Goal: Task Accomplishment & Management: Use online tool/utility

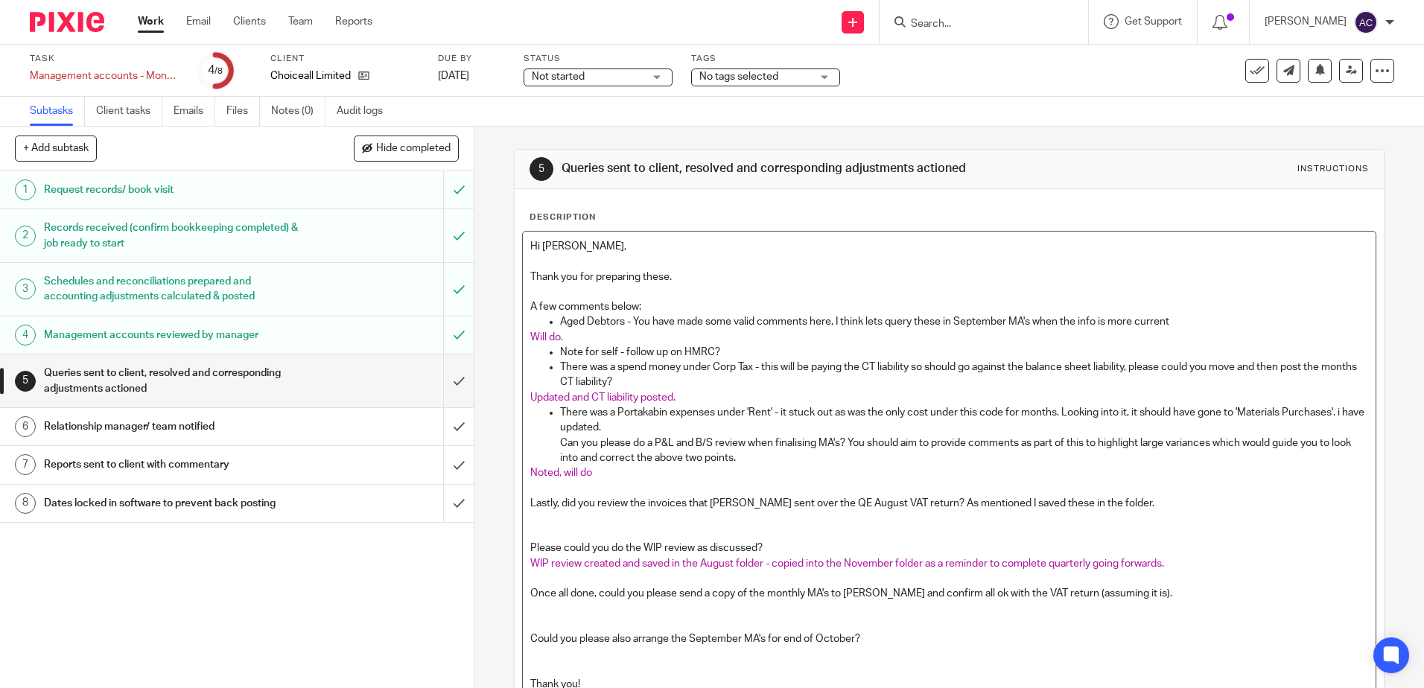
scroll to position [156, 0]
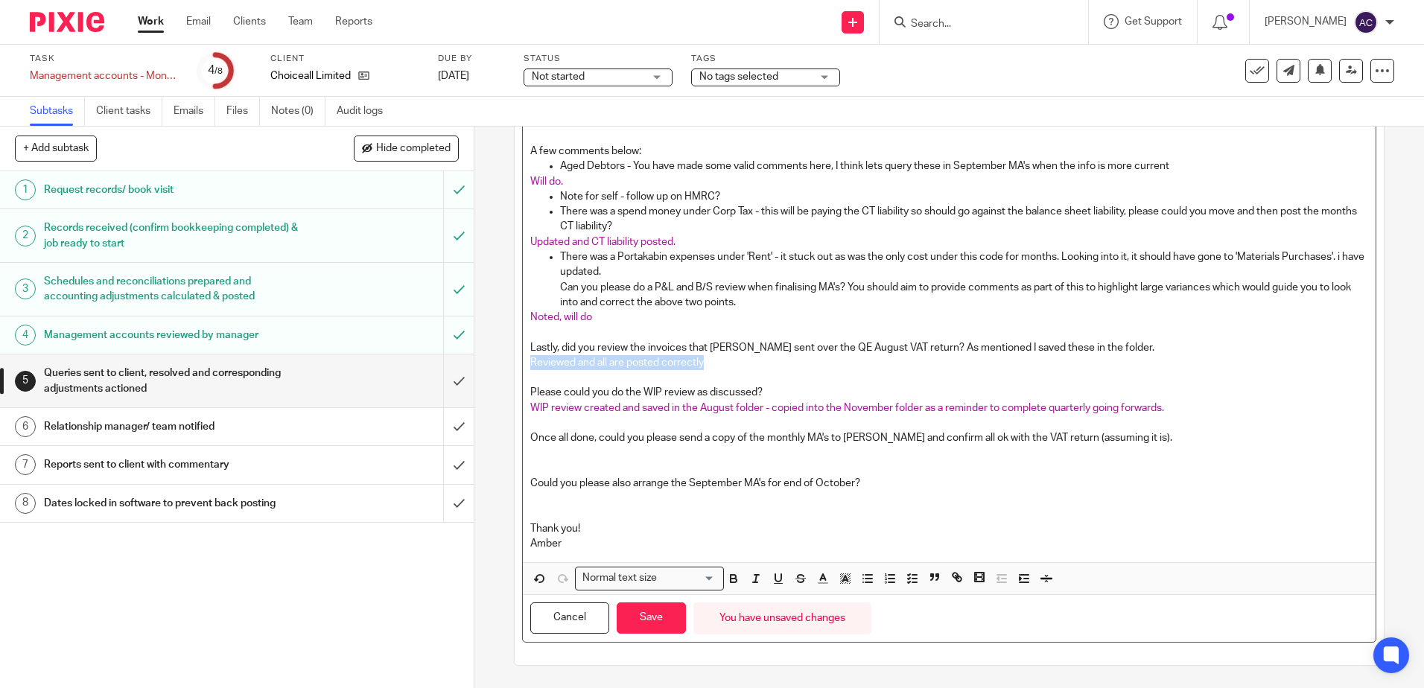
drag, startPoint x: 708, startPoint y: 364, endPoint x: 521, endPoint y: 368, distance: 186.9
click at [523, 368] on div "Hi [PERSON_NAME], Thank you for preparing these. A few comments below: Aged Deb…" at bounding box center [949, 319] width 852 height 486
click at [824, 578] on icon "button" at bounding box center [822, 578] width 13 height 13
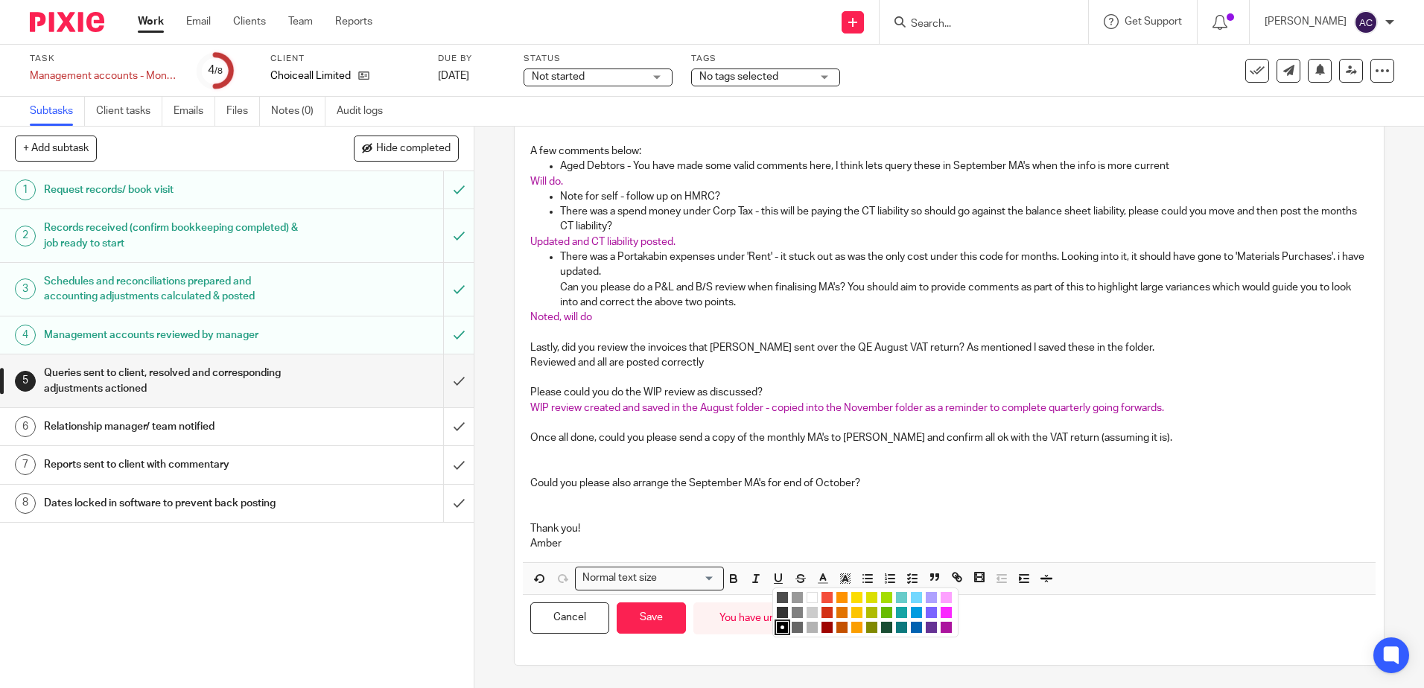
click at [940, 630] on li "color:#AB149E" at bounding box center [945, 627] width 11 height 11
click at [638, 448] on p at bounding box center [948, 452] width 837 height 15
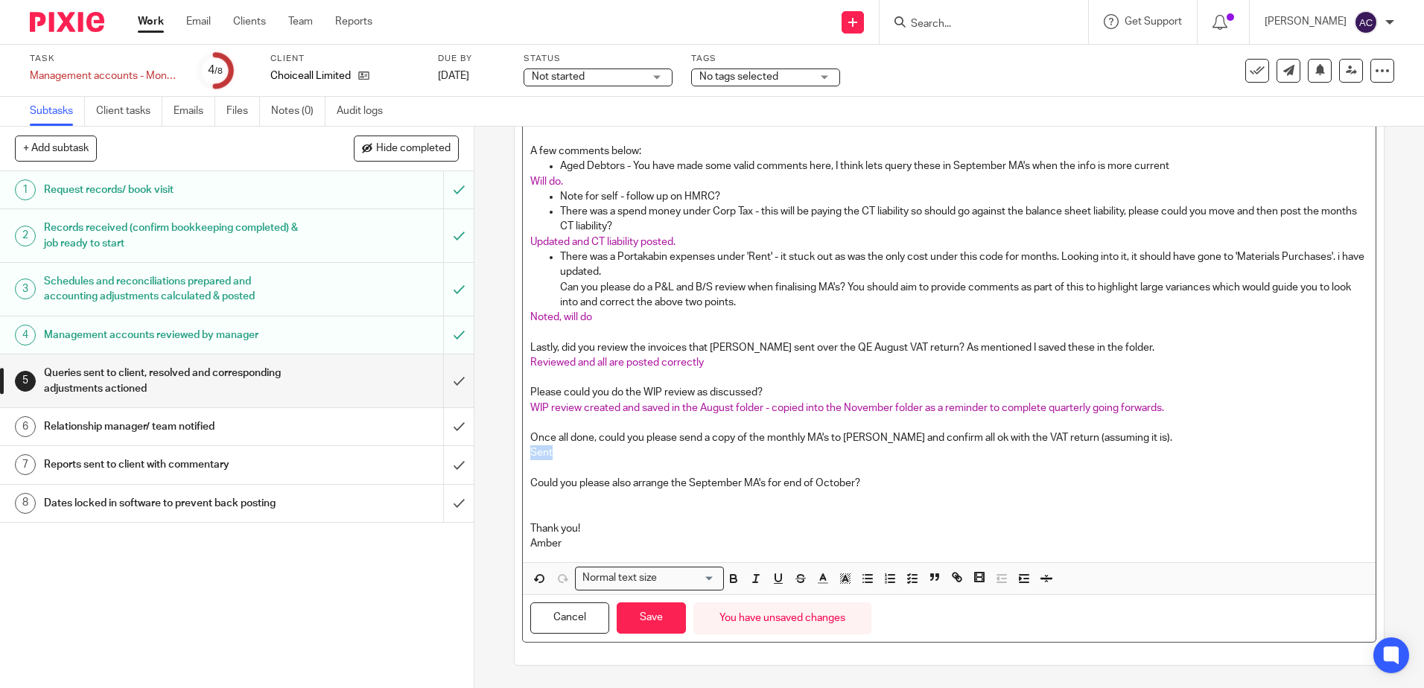
drag, startPoint x: 567, startPoint y: 450, endPoint x: 517, endPoint y: 450, distance: 50.6
click at [517, 450] on div "Description Hi Abi, Thank you for preparing these. A few comments below: Aged D…" at bounding box center [949, 349] width 868 height 631
click at [821, 579] on line "button" at bounding box center [823, 579] width 4 height 0
click at [942, 629] on li "color:#AB149E" at bounding box center [945, 627] width 11 height 11
click at [656, 467] on p at bounding box center [948, 468] width 837 height 15
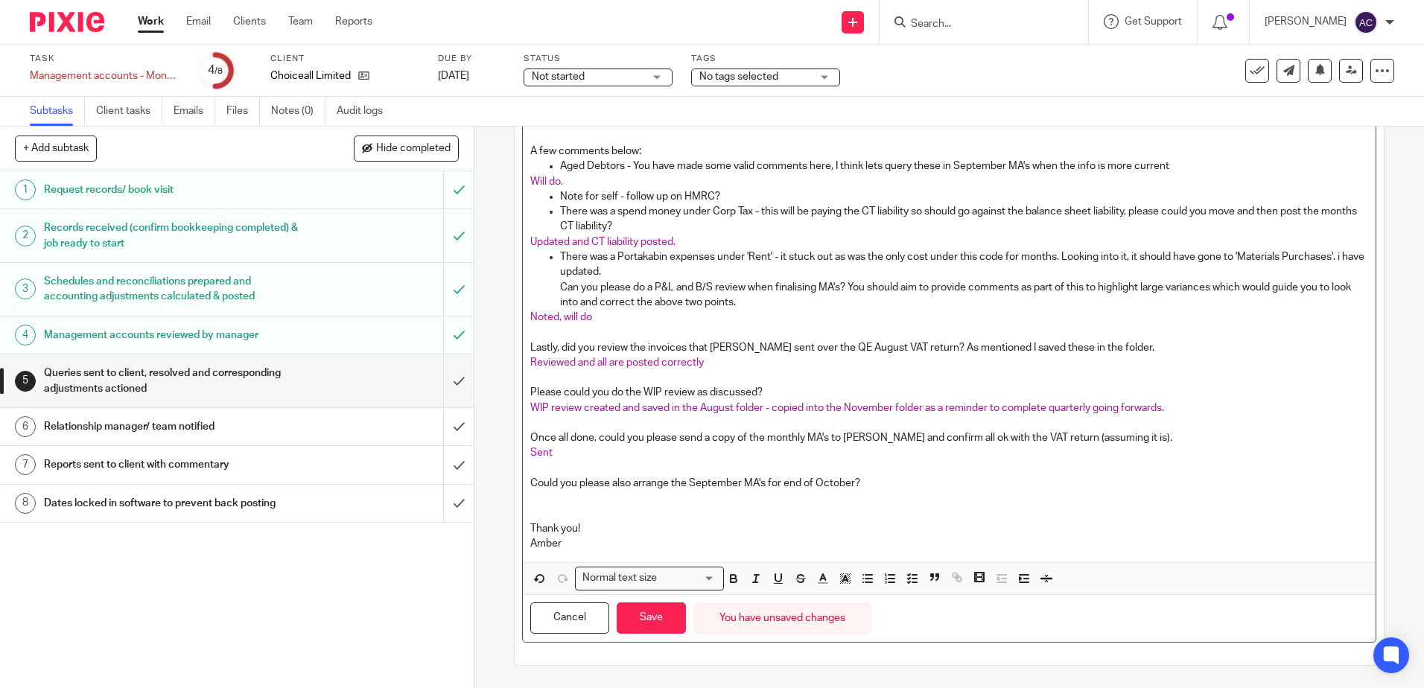
click at [559, 503] on p at bounding box center [948, 498] width 837 height 15
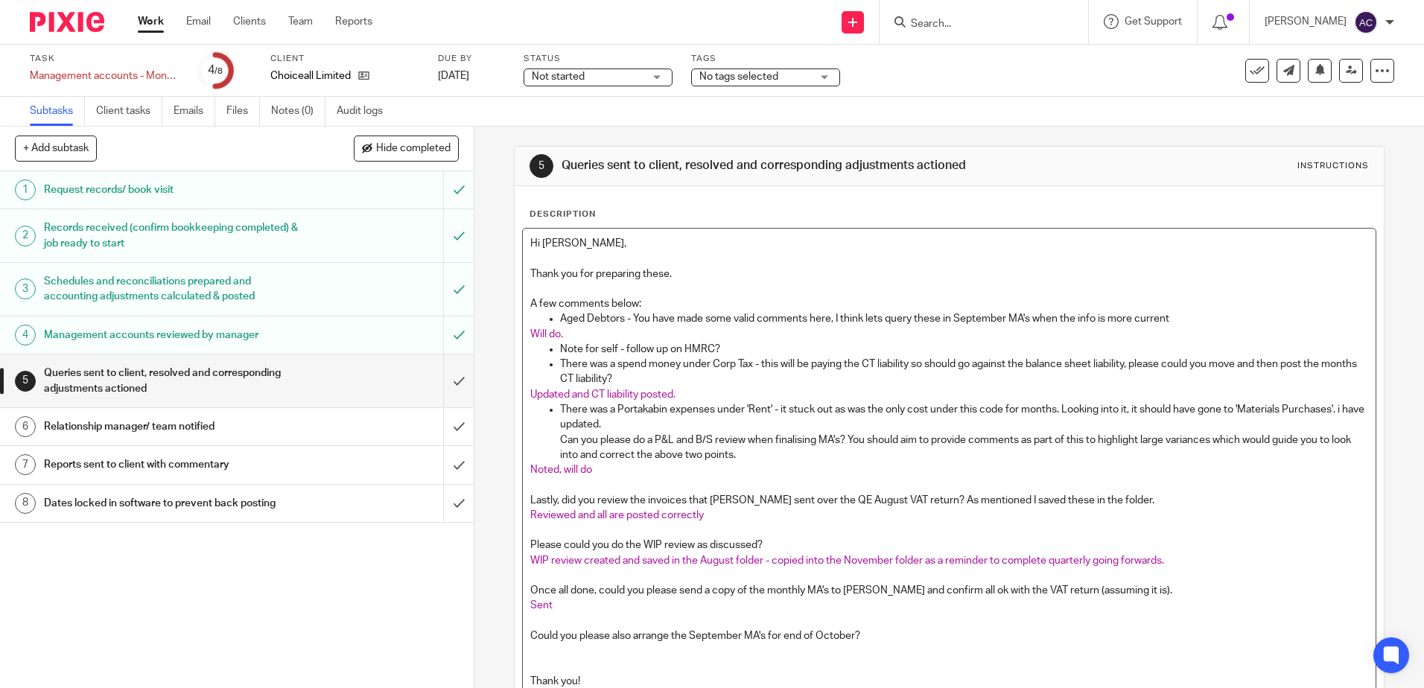
scroll to position [0, 0]
click at [532, 611] on span "Sent" at bounding box center [541, 608] width 22 height 10
click at [609, 660] on p at bounding box center [948, 653] width 837 height 15
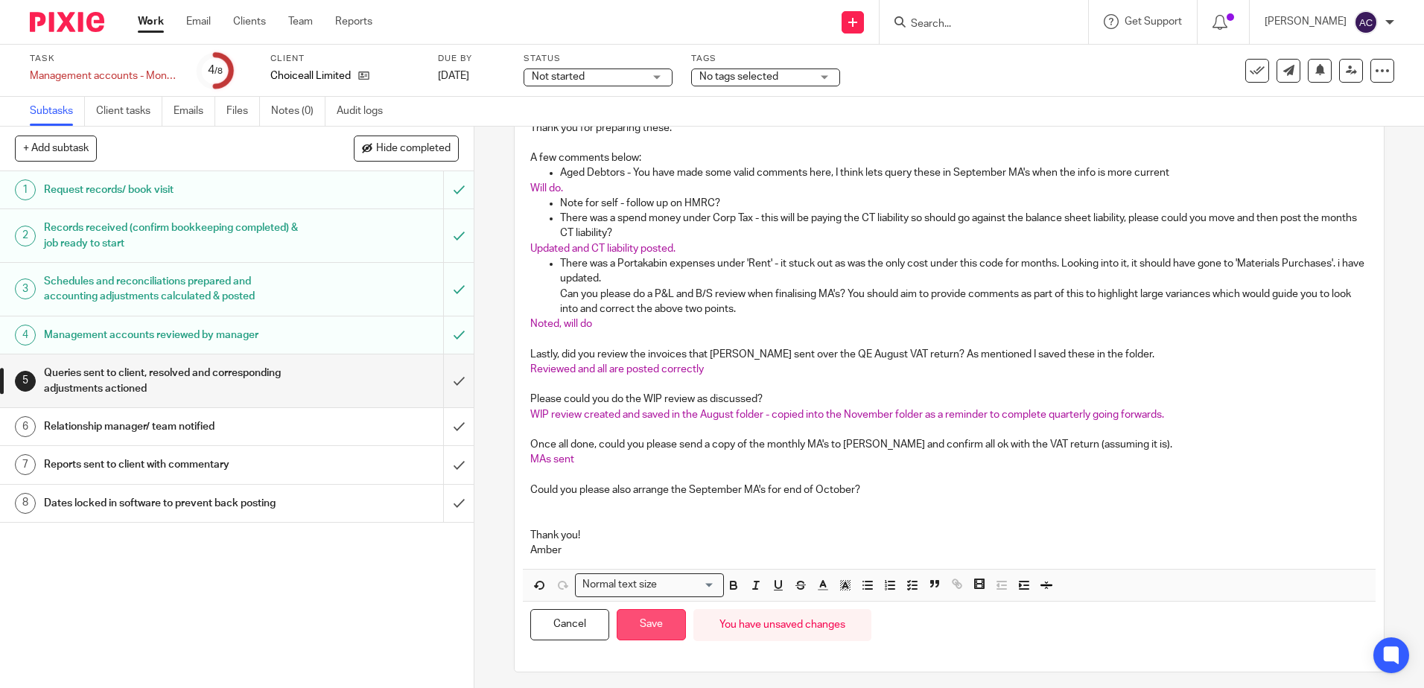
click at [657, 621] on button "Save" at bounding box center [651, 625] width 69 height 32
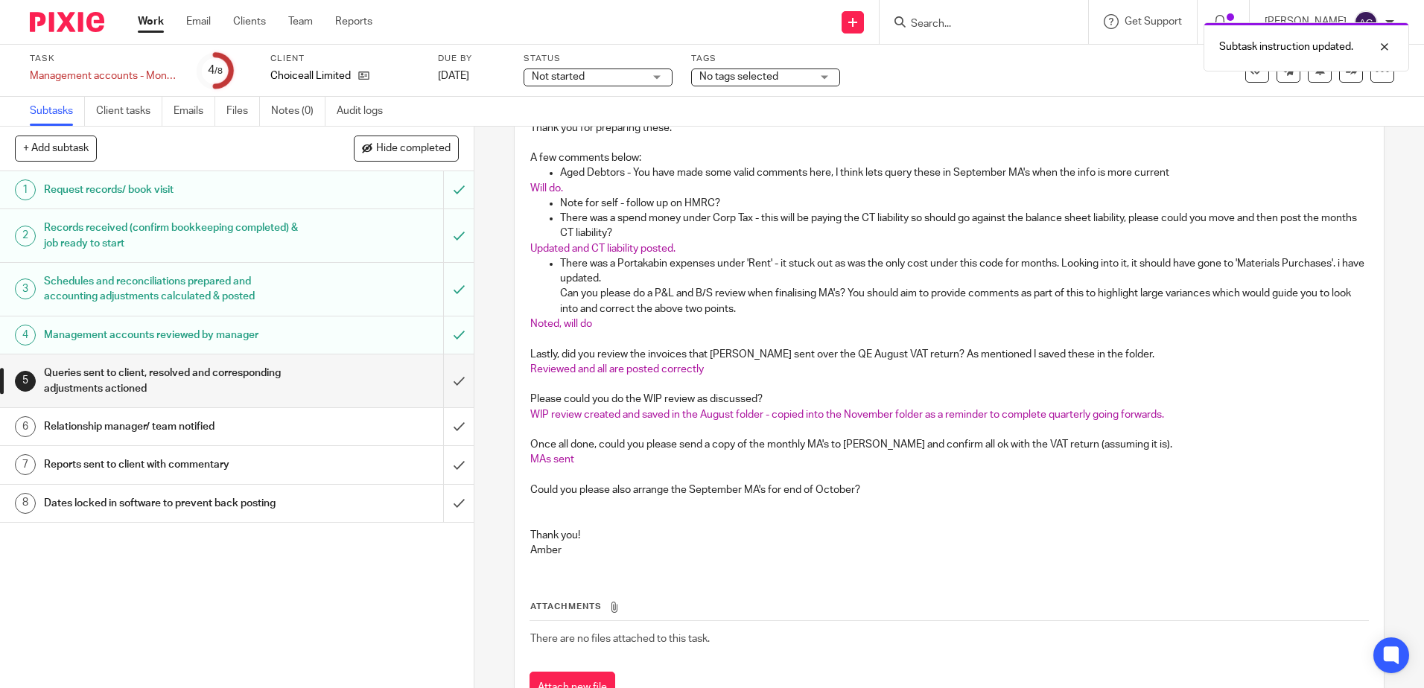
drag, startPoint x: 1363, startPoint y: 154, endPoint x: 1364, endPoint y: 123, distance: 31.3
click at [1363, 152] on div "5 Queries sent to client, resolved and corresponding adjustments actioned Instr…" at bounding box center [948, 407] width 949 height 561
click at [1375, 77] on icon at bounding box center [1382, 70] width 15 height 15
click at [897, 380] on p at bounding box center [948, 384] width 837 height 15
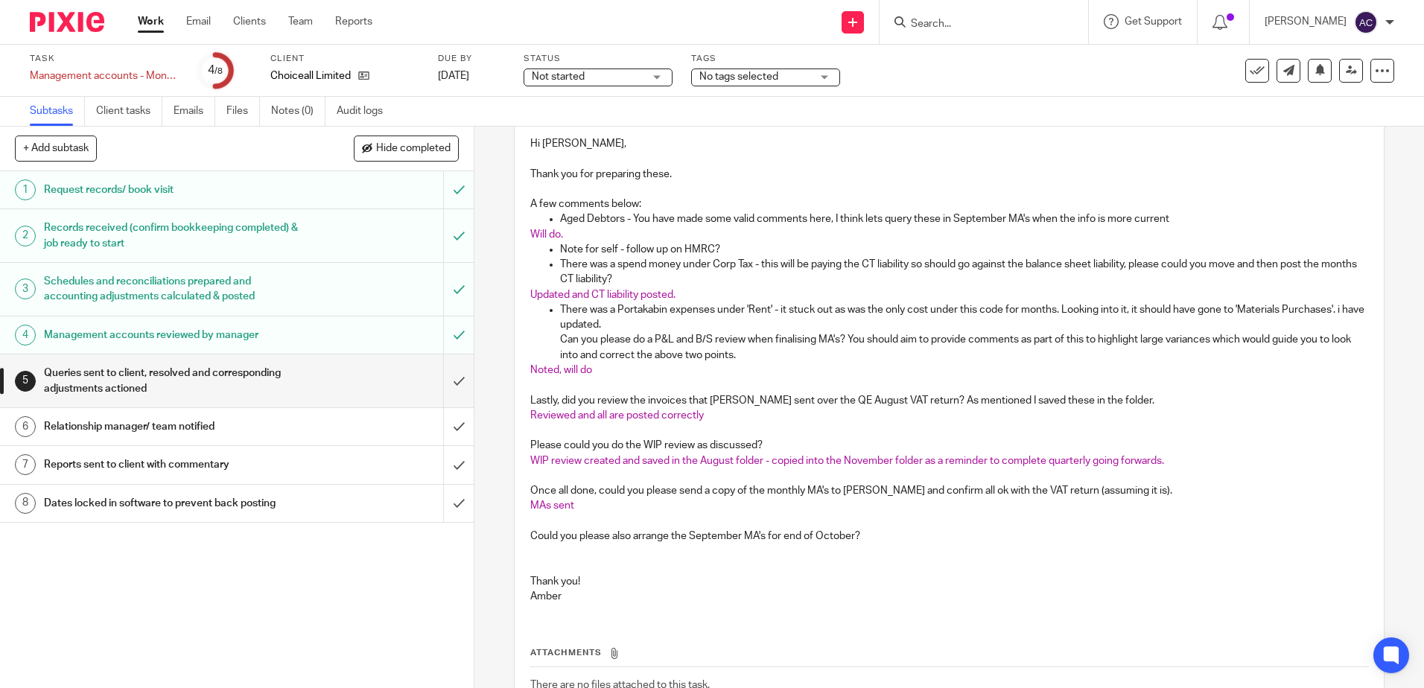
scroll to position [0, 0]
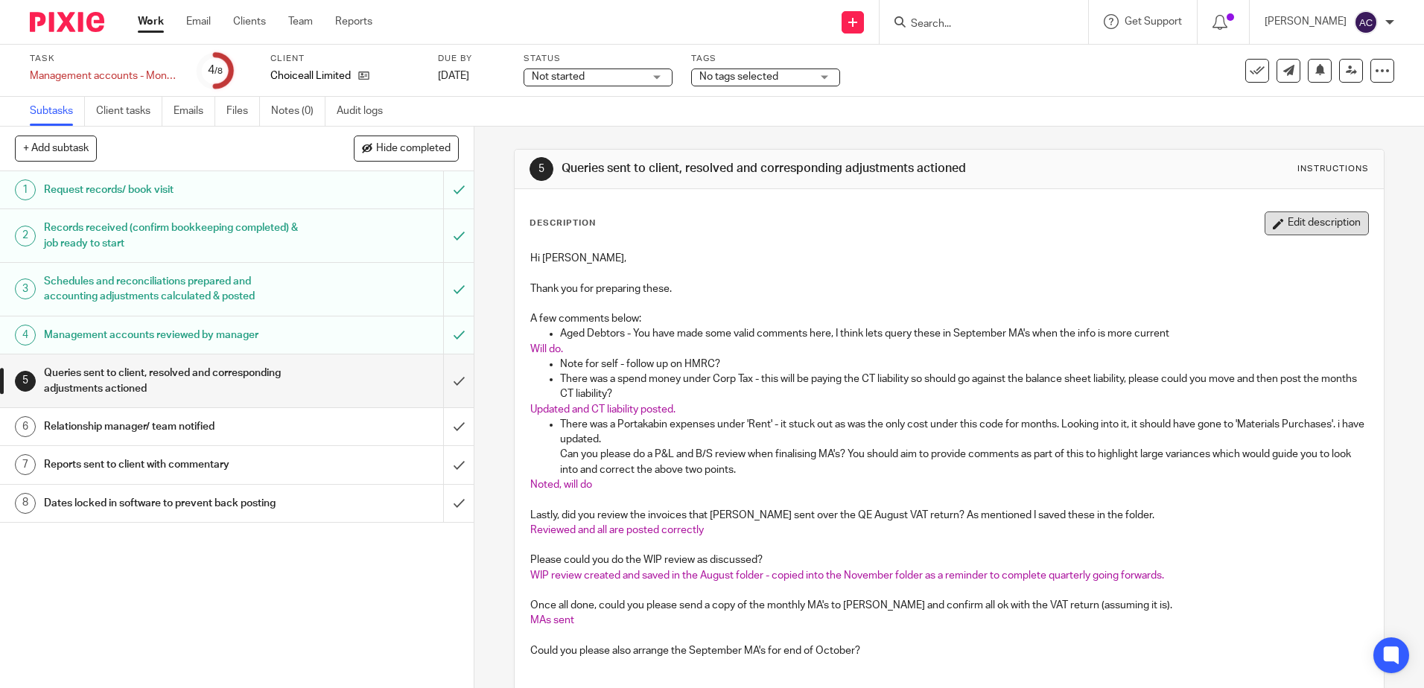
click at [1300, 226] on button "Edit description" at bounding box center [1316, 223] width 104 height 24
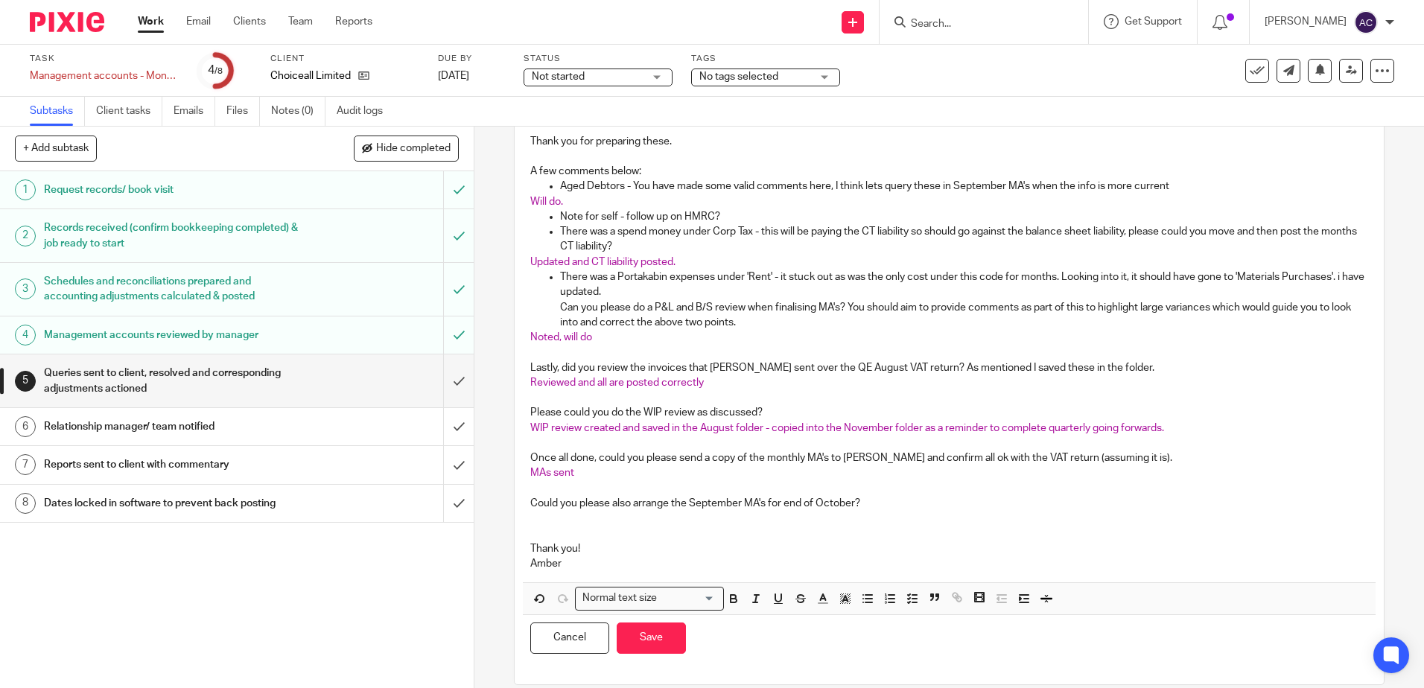
scroll to position [155, 0]
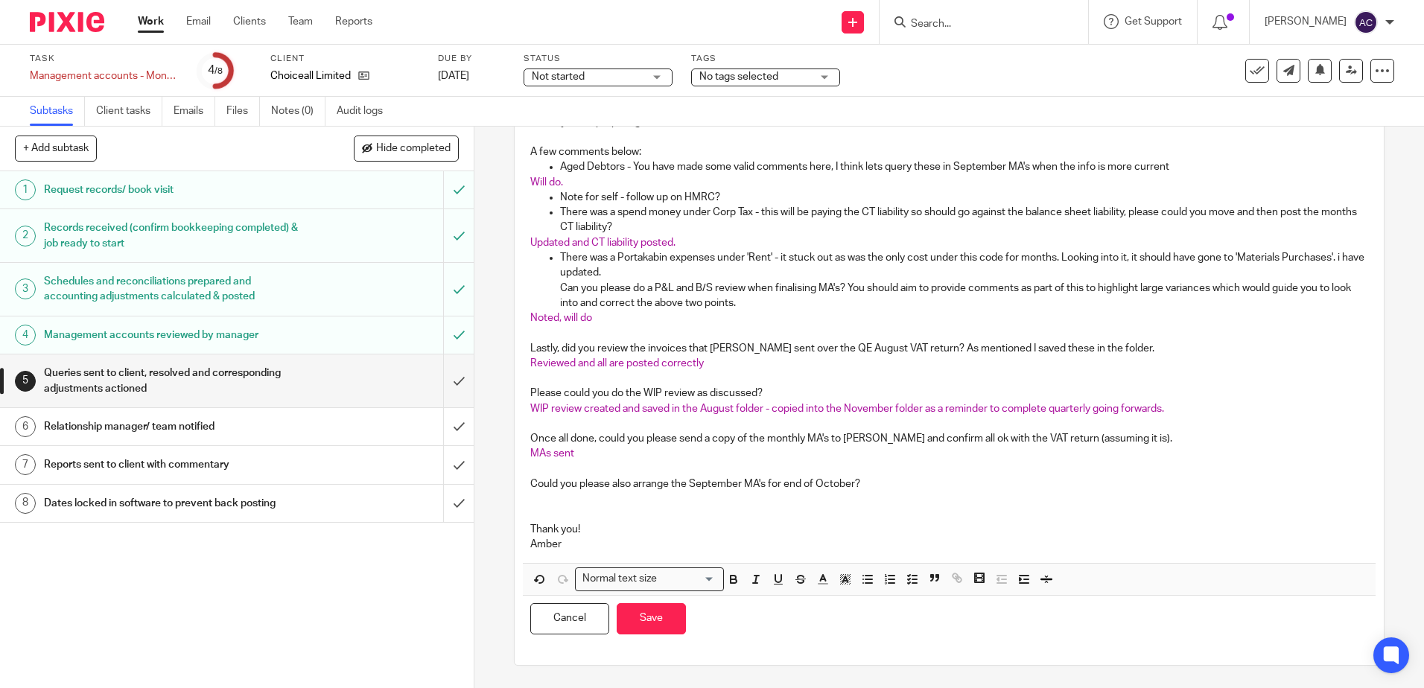
click at [582, 494] on p at bounding box center [948, 498] width 837 height 15
click at [649, 500] on p at bounding box center [948, 498] width 837 height 15
drag, startPoint x: 634, startPoint y: 500, endPoint x: 509, endPoint y: 500, distance: 124.4
click at [514, 500] on div "5 Queries sent to client, resolved and corresponding adjustments actioned Instr…" at bounding box center [949, 330] width 870 height 672
click at [822, 579] on icon "button" at bounding box center [822, 579] width 13 height 13
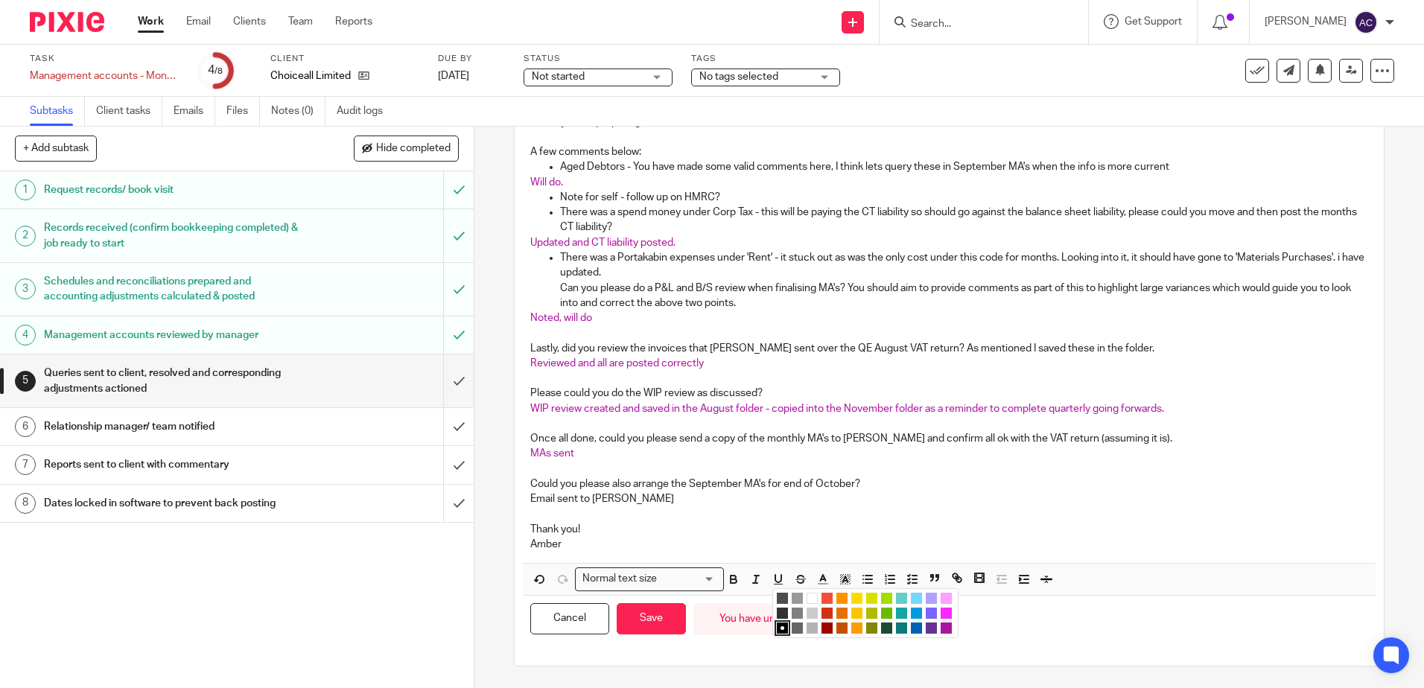
click at [940, 629] on li "color:#AB149E" at bounding box center [945, 628] width 11 height 11
drag, startPoint x: 830, startPoint y: 513, endPoint x: 697, endPoint y: 575, distance: 146.9
click at [826, 513] on p at bounding box center [948, 514] width 837 height 15
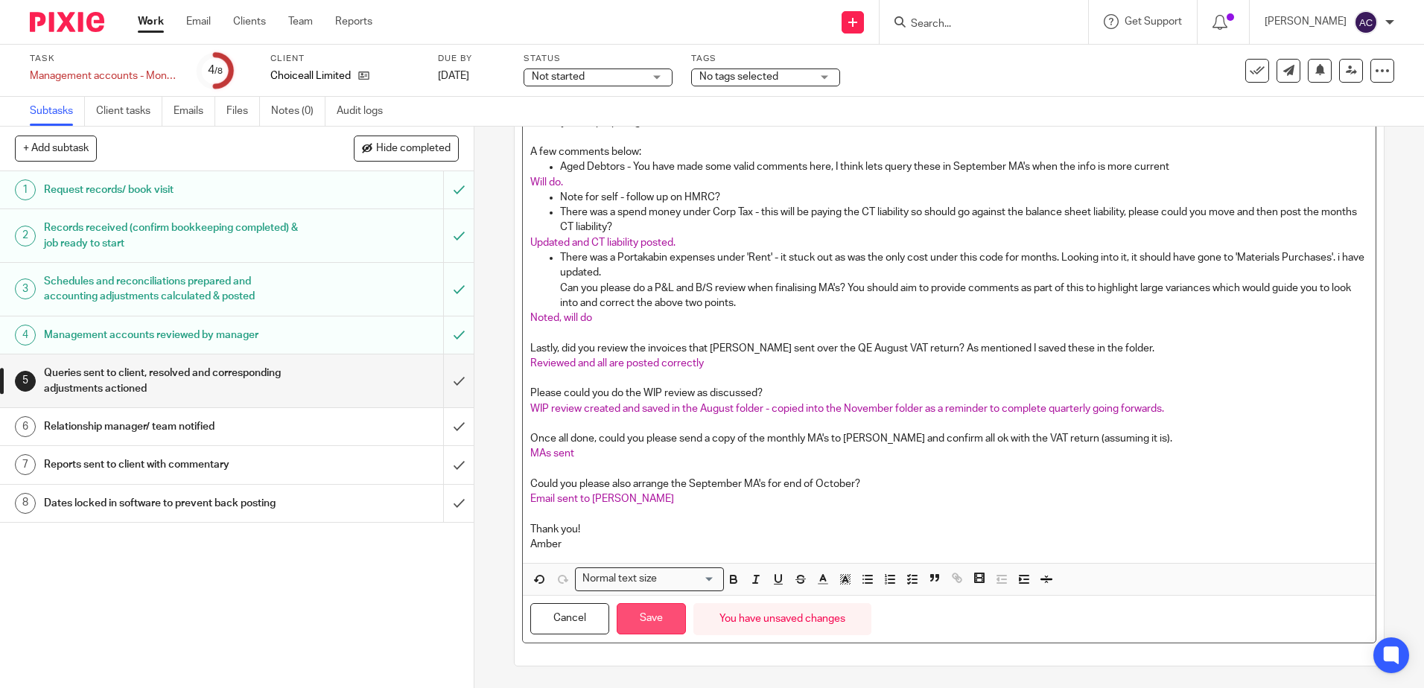
click at [664, 613] on button "Save" at bounding box center [651, 619] width 69 height 32
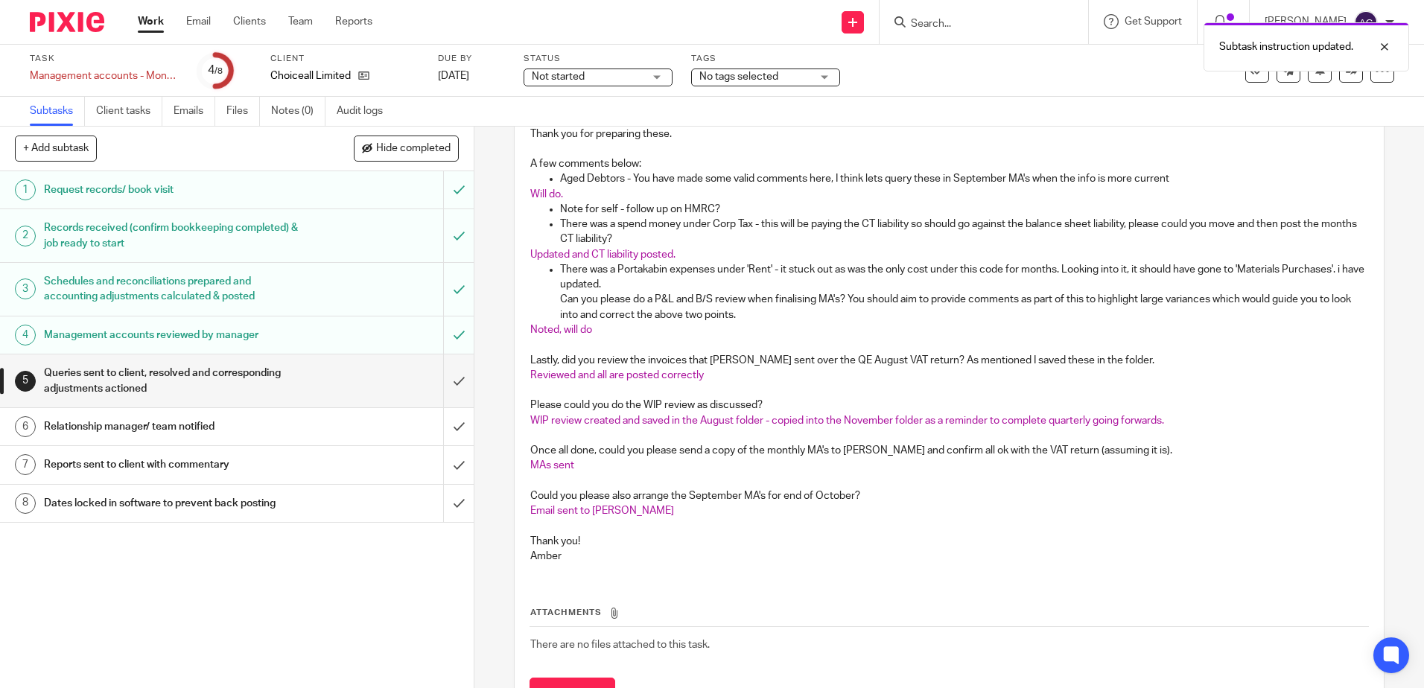
scroll to position [167, 0]
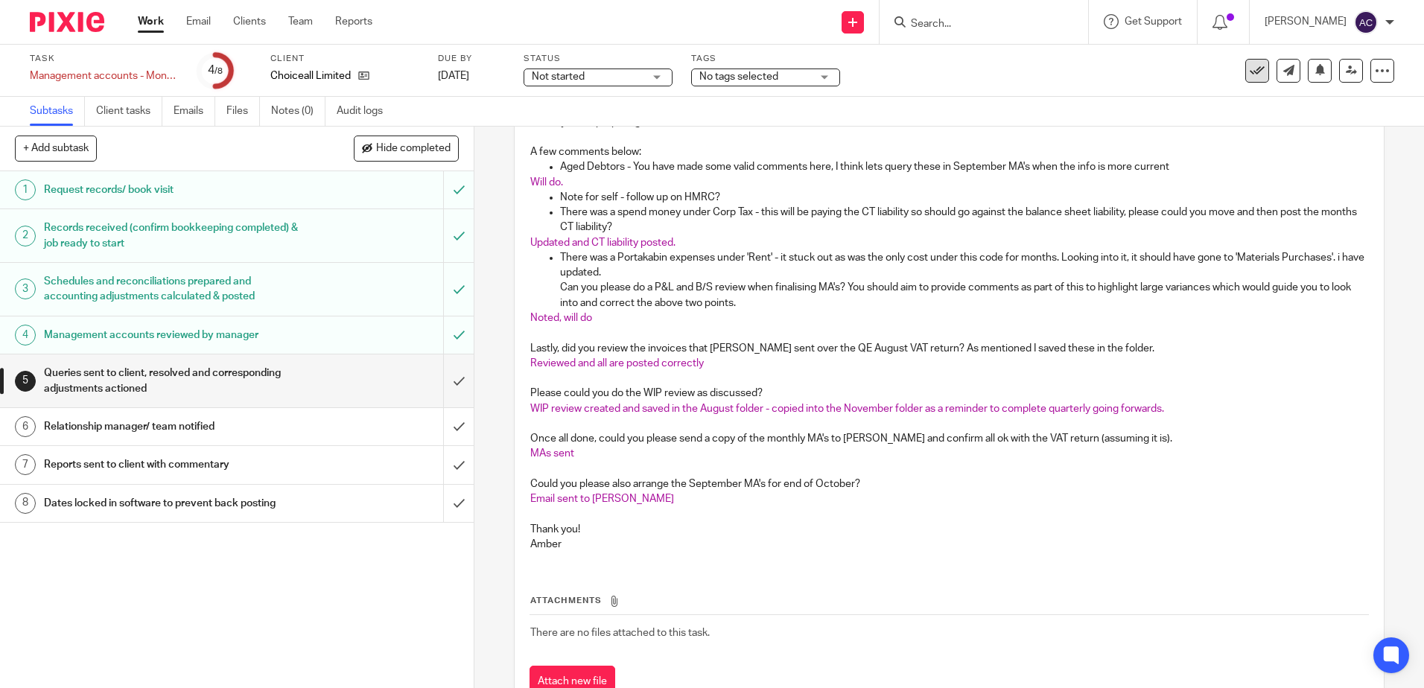
drag, startPoint x: 1237, startPoint y: 66, endPoint x: 1201, endPoint y: 65, distance: 35.8
click at [1245, 66] on button at bounding box center [1257, 71] width 24 height 24
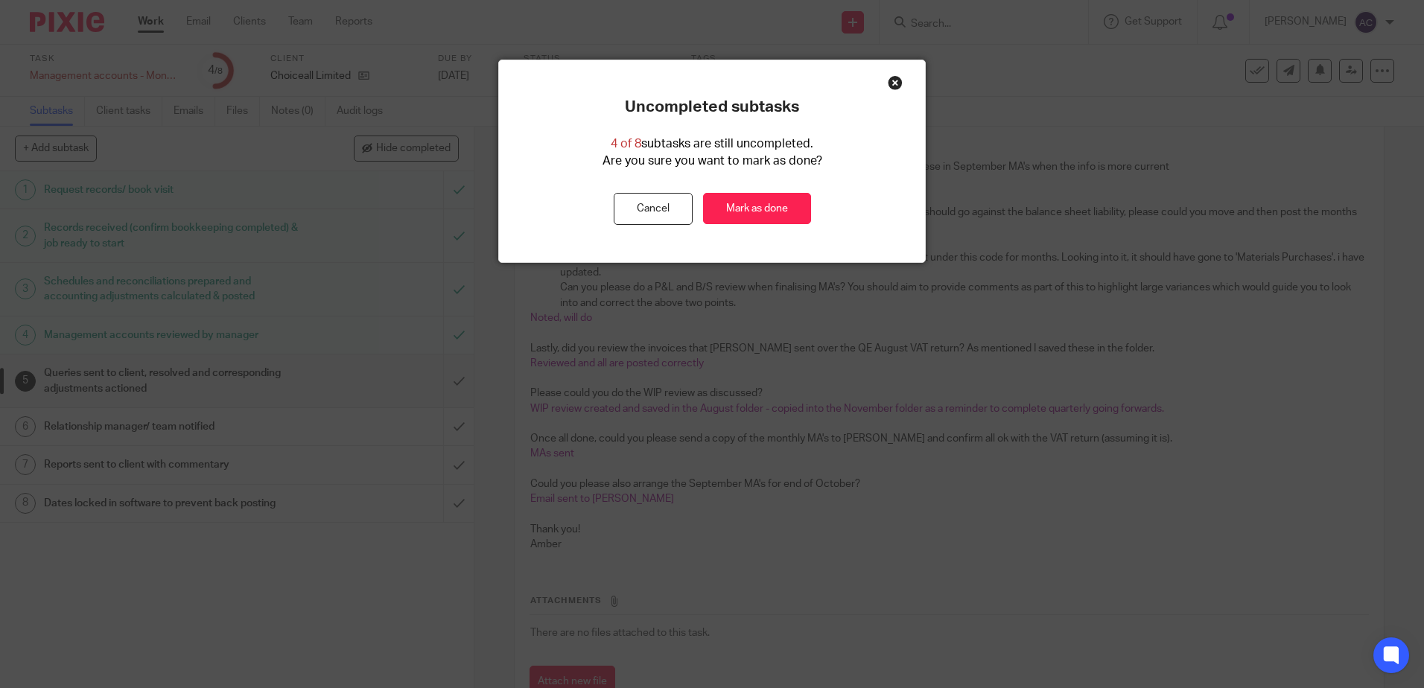
click at [888, 76] on div "Close this dialog window" at bounding box center [895, 82] width 15 height 15
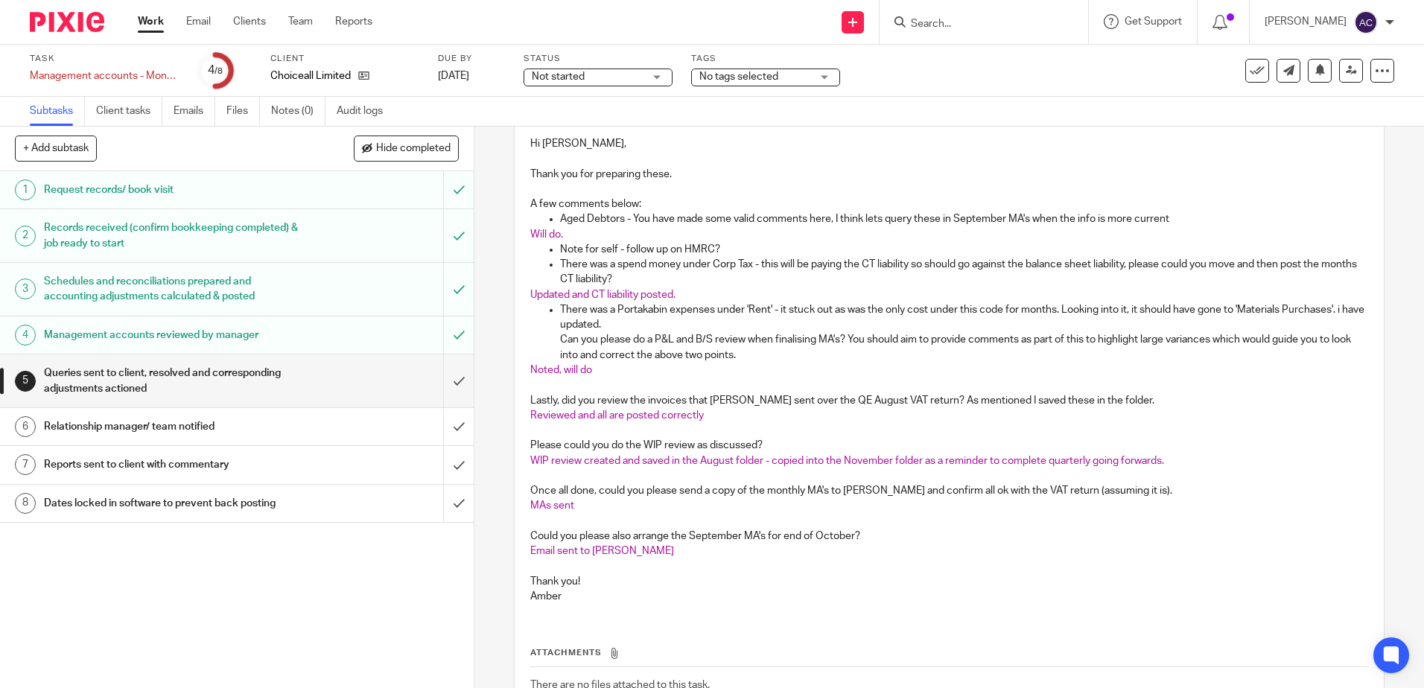
scroll to position [92, 0]
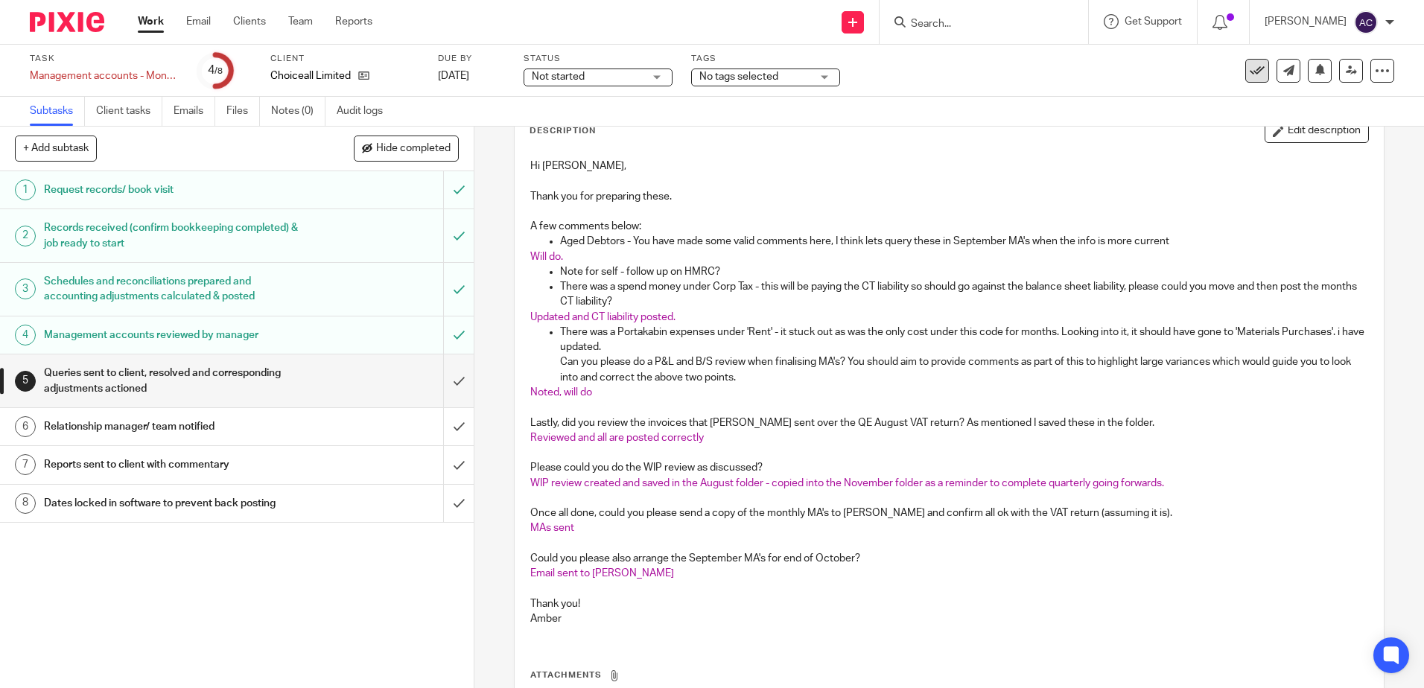
click at [1249, 69] on icon at bounding box center [1256, 70] width 15 height 15
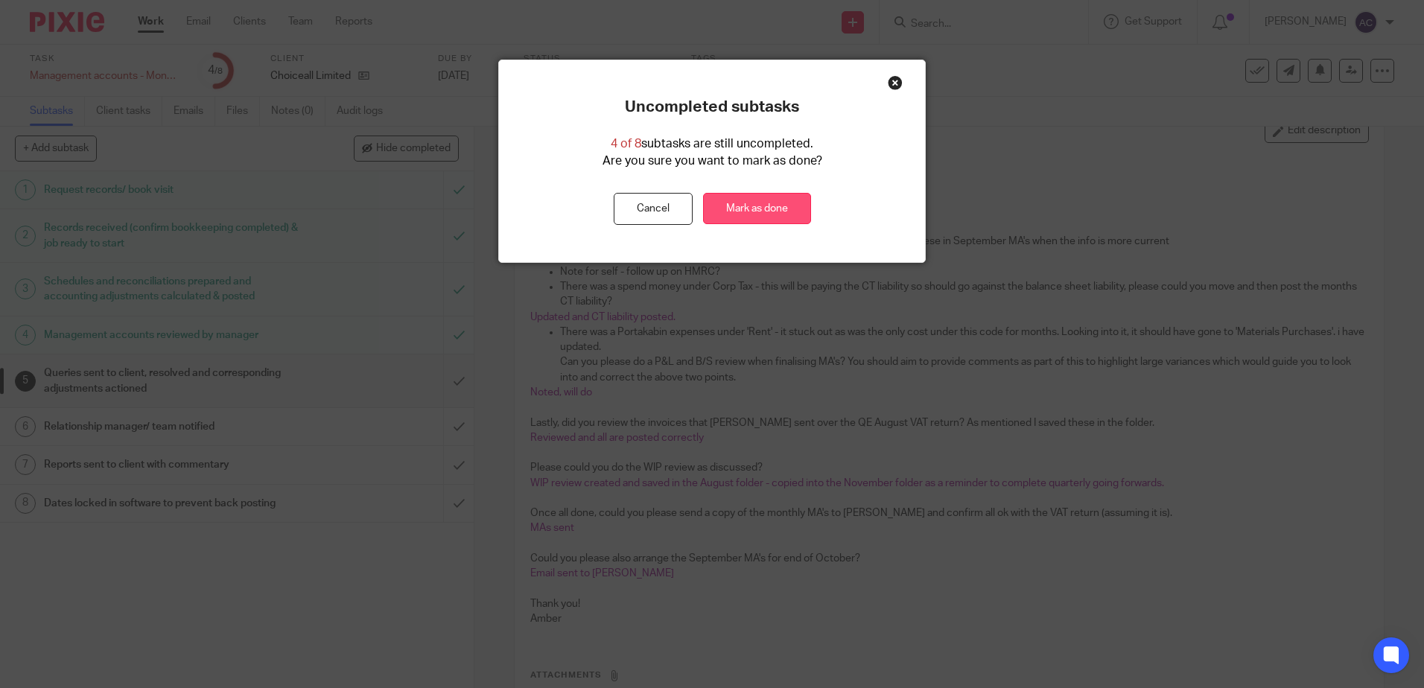
click at [782, 212] on link "Mark as done" at bounding box center [757, 209] width 108 height 32
